Goal: Information Seeking & Learning: Understand process/instructions

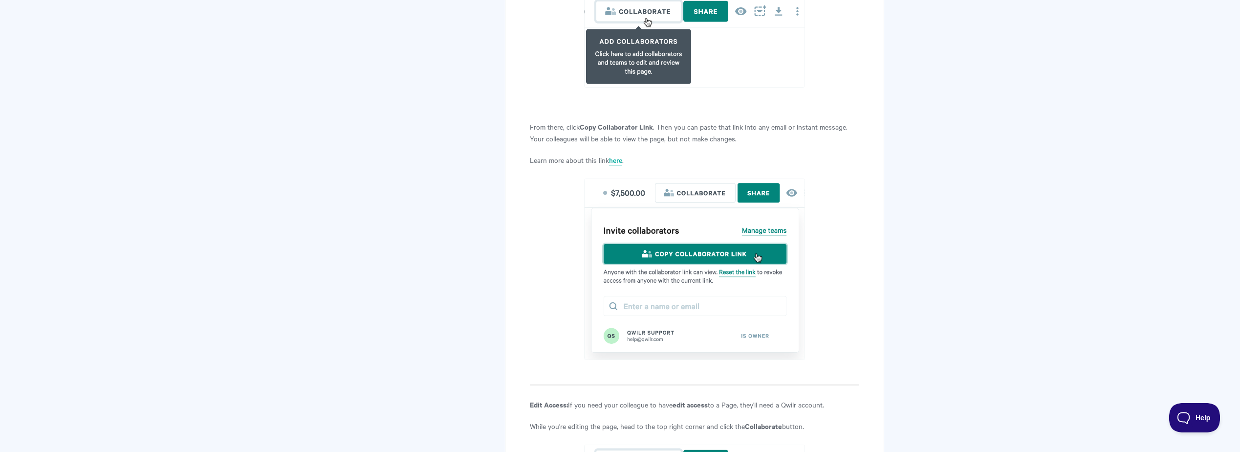
scroll to position [1082, 0]
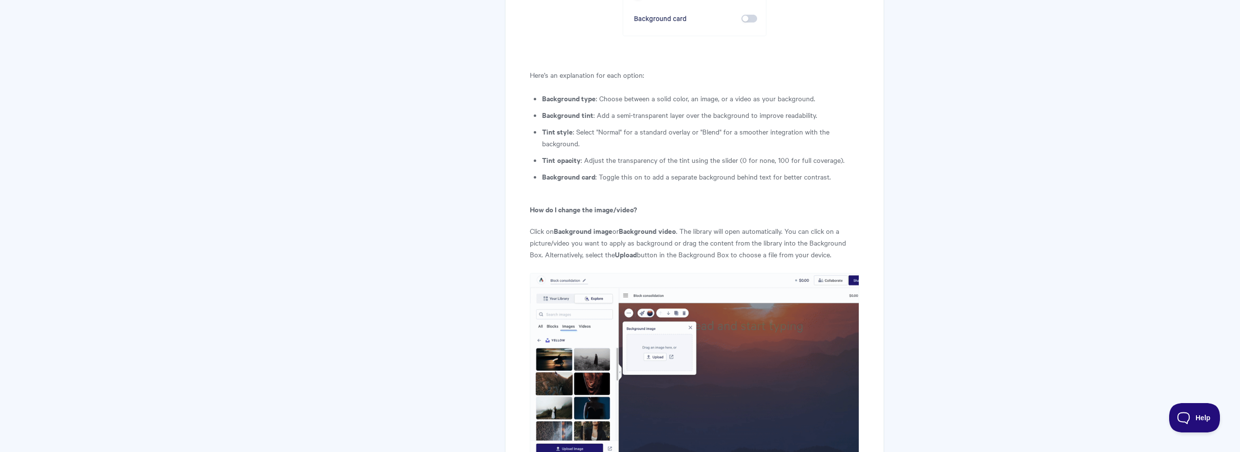
scroll to position [3637, 0]
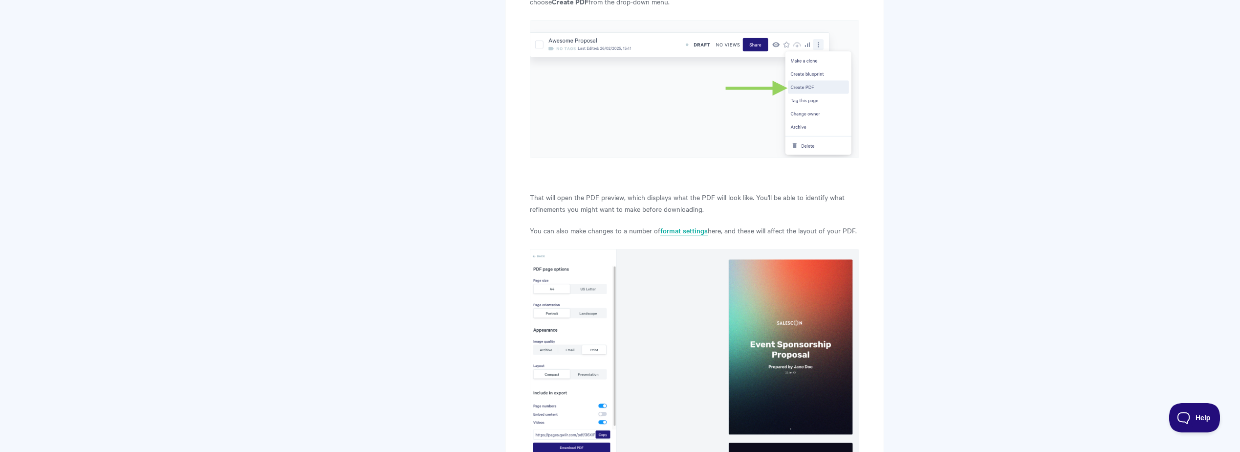
scroll to position [683, 0]
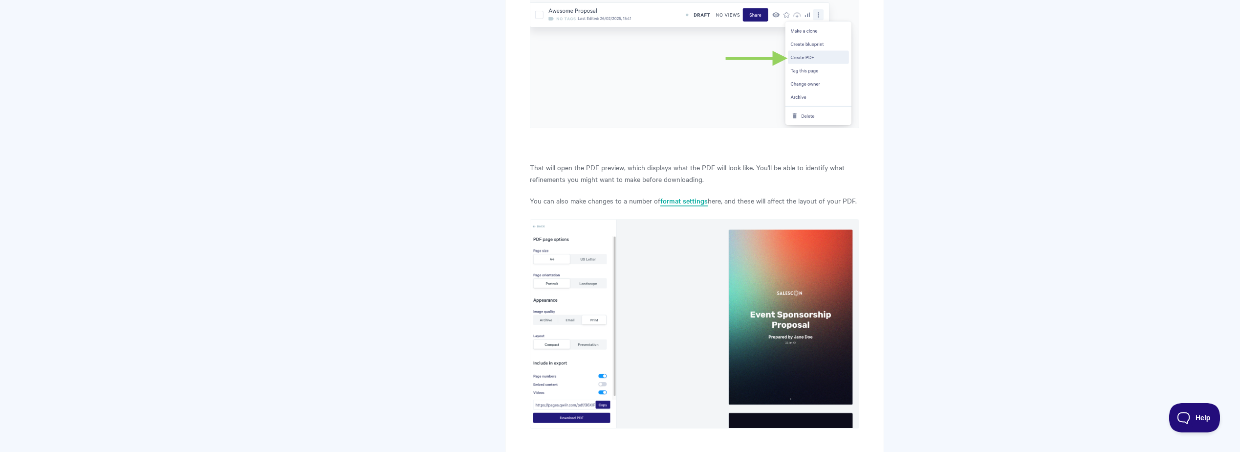
click at [667, 196] on link "format settings" at bounding box center [683, 201] width 47 height 11
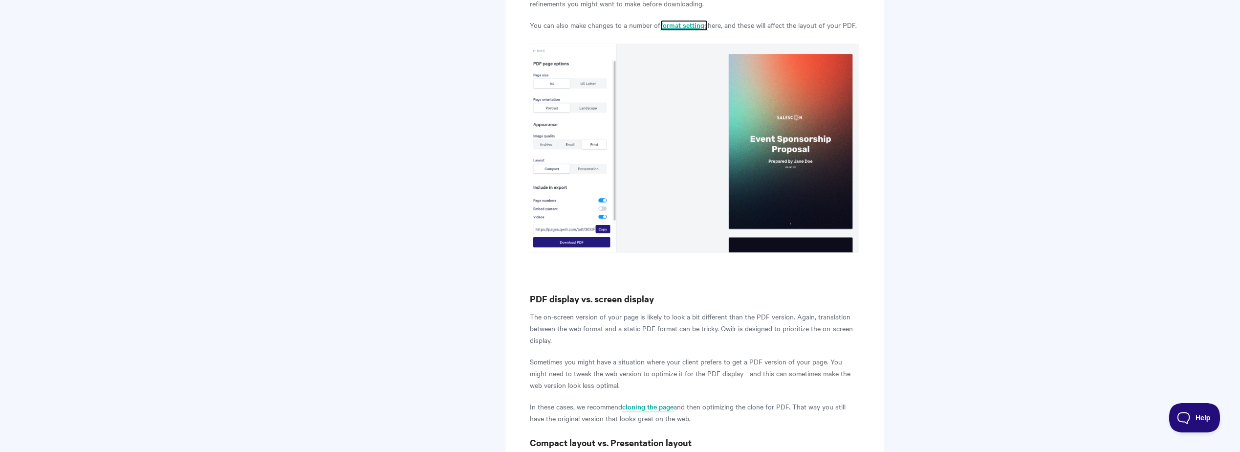
scroll to position [838, 0]
